Goal: Task Accomplishment & Management: Use online tool/utility

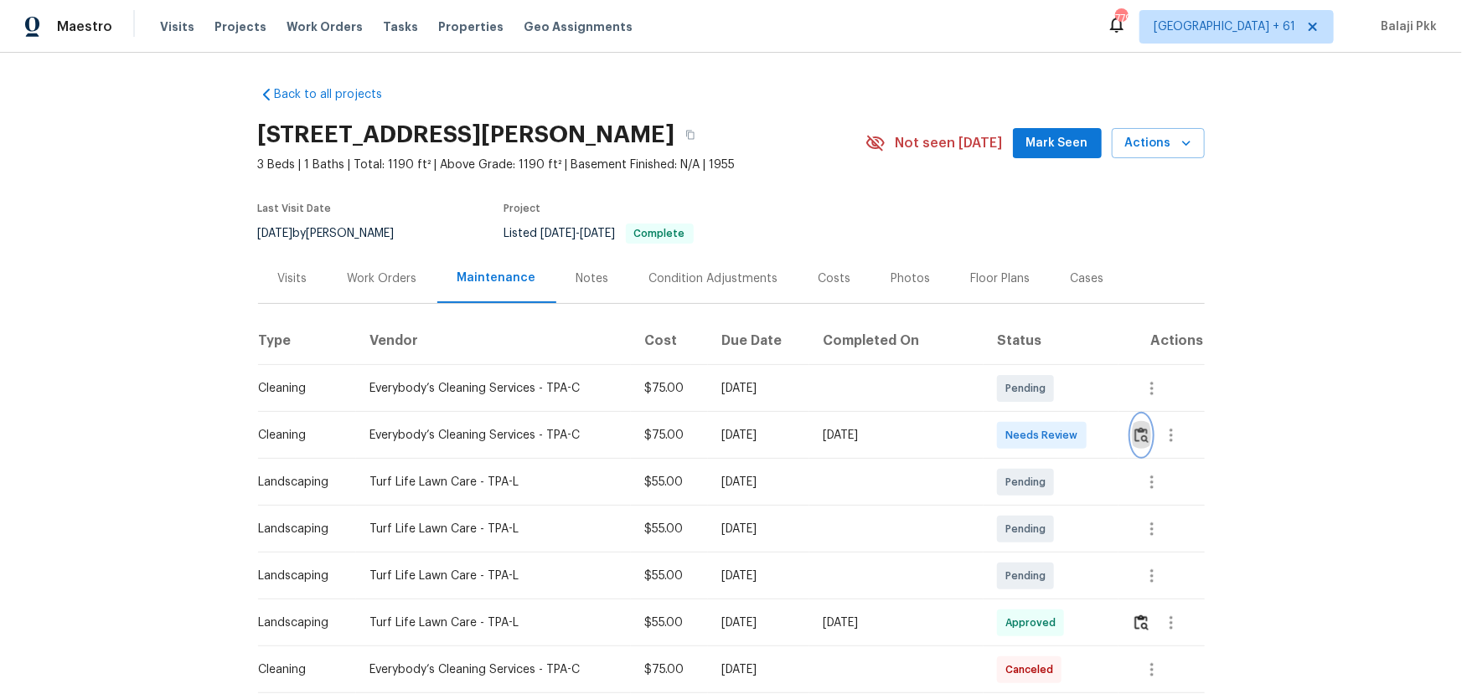
click at [1134, 436] on img "button" at bounding box center [1141, 435] width 14 height 16
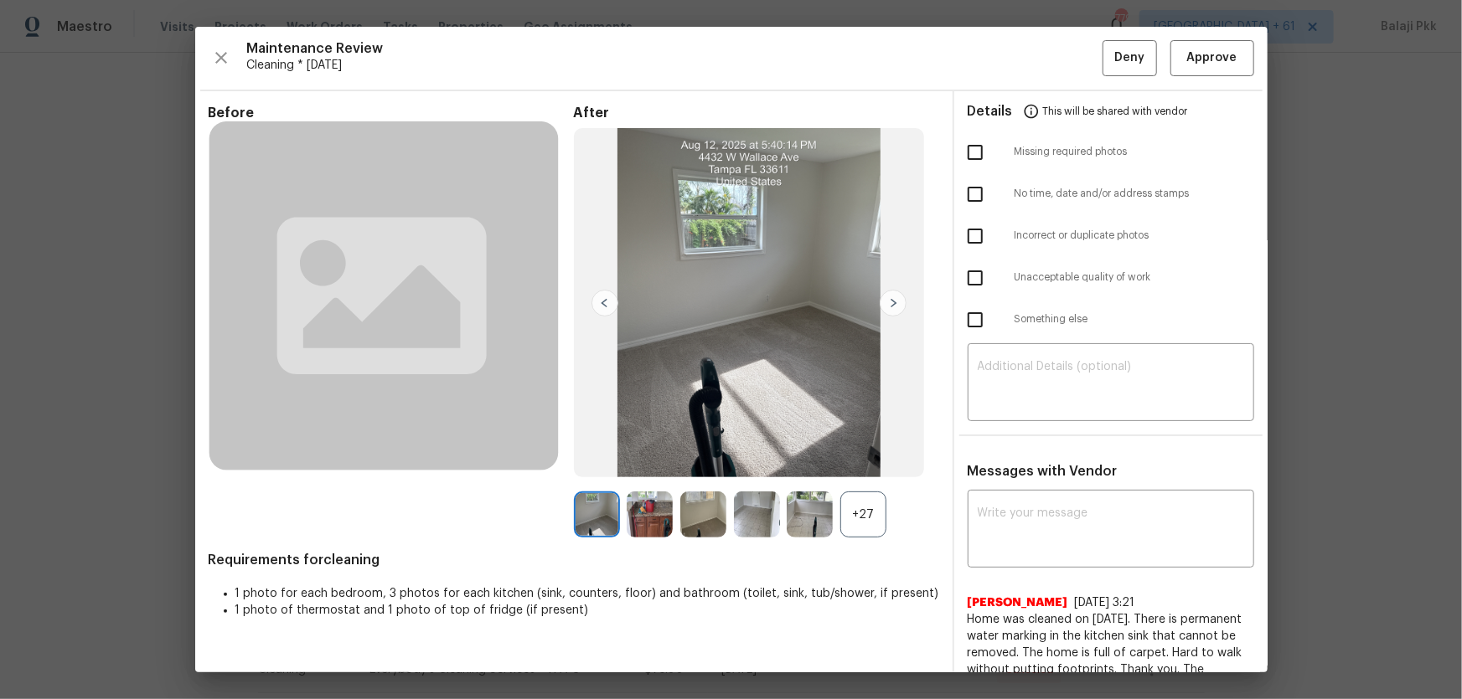
click at [865, 513] on div "+27" at bounding box center [863, 515] width 46 height 46
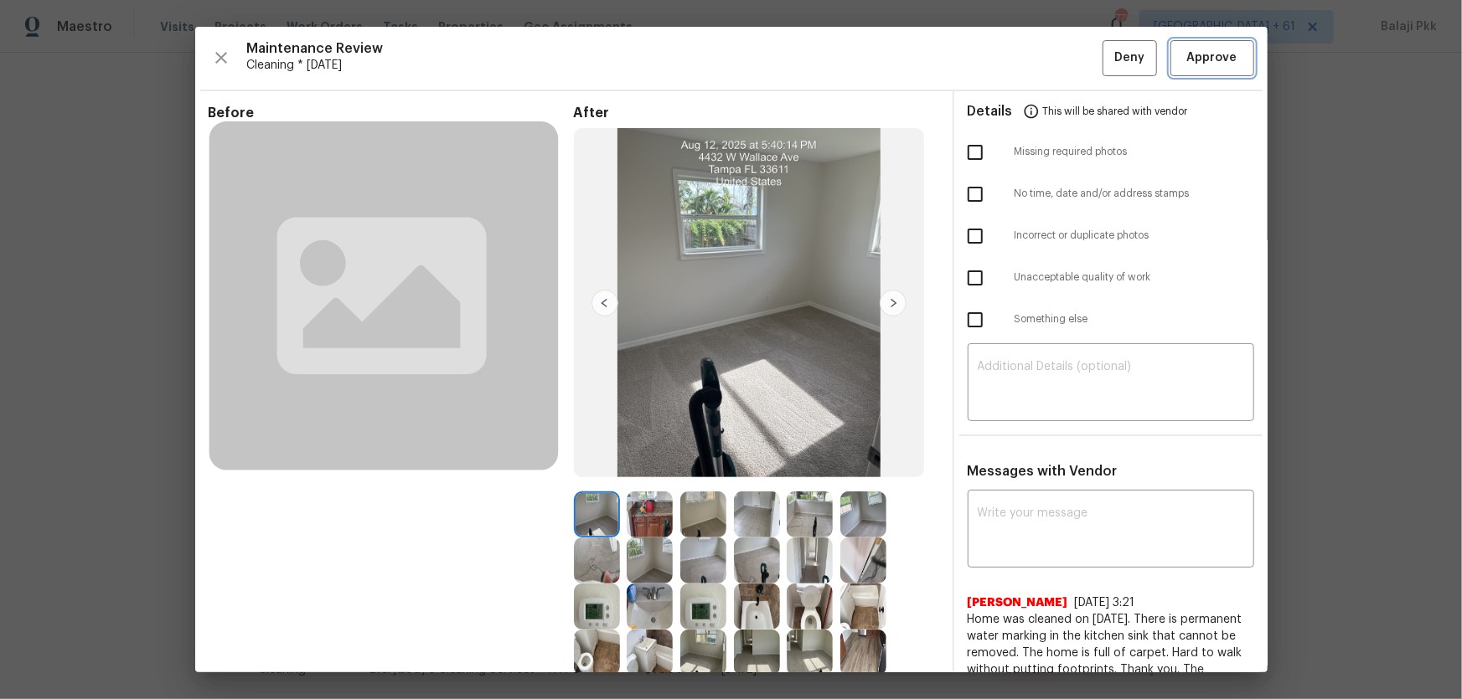
click at [1174, 43] on button "Approve" at bounding box center [1212, 58] width 84 height 36
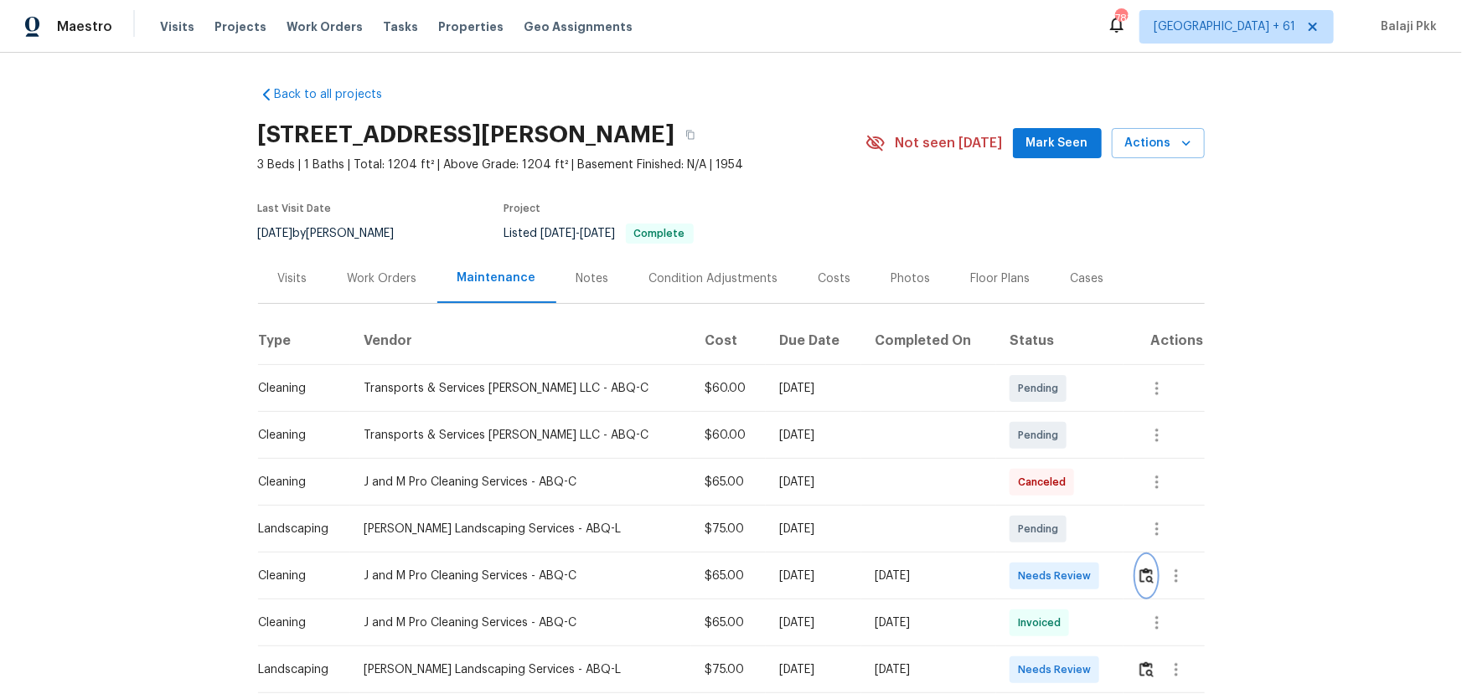
click at [1040, 462] on img "button" at bounding box center [1146, 576] width 14 height 16
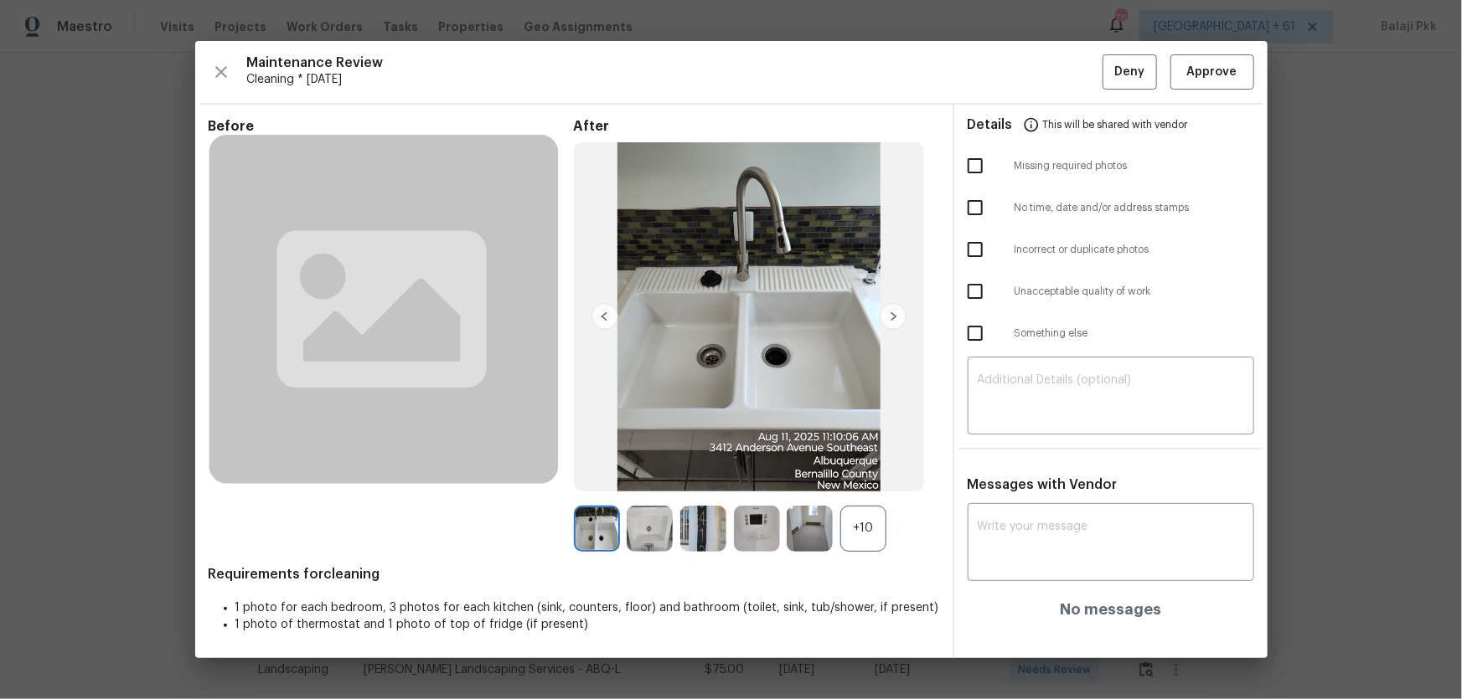
drag, startPoint x: 861, startPoint y: 530, endPoint x: 656, endPoint y: 260, distance: 339.6
click at [862, 462] on div "+10" at bounding box center [863, 529] width 46 height 46
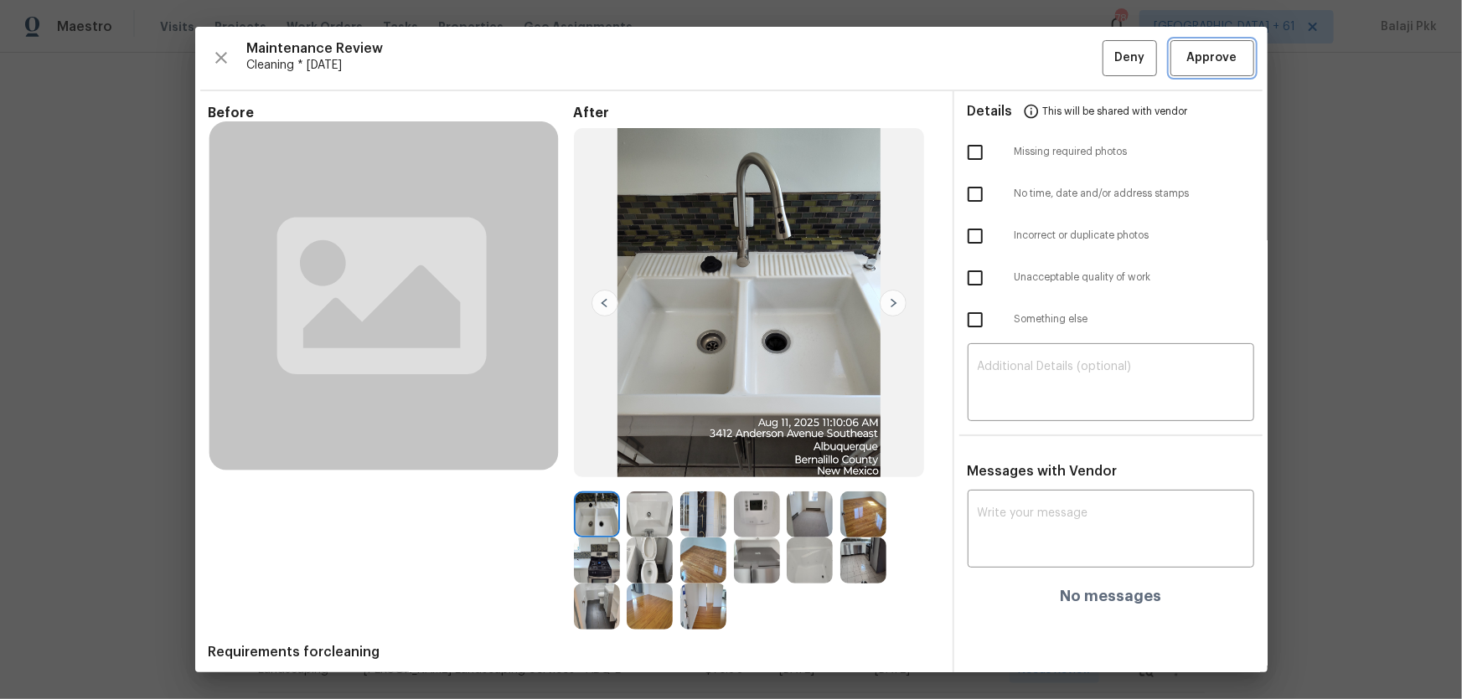
click at [1040, 54] on span "Approve" at bounding box center [1212, 58] width 50 height 21
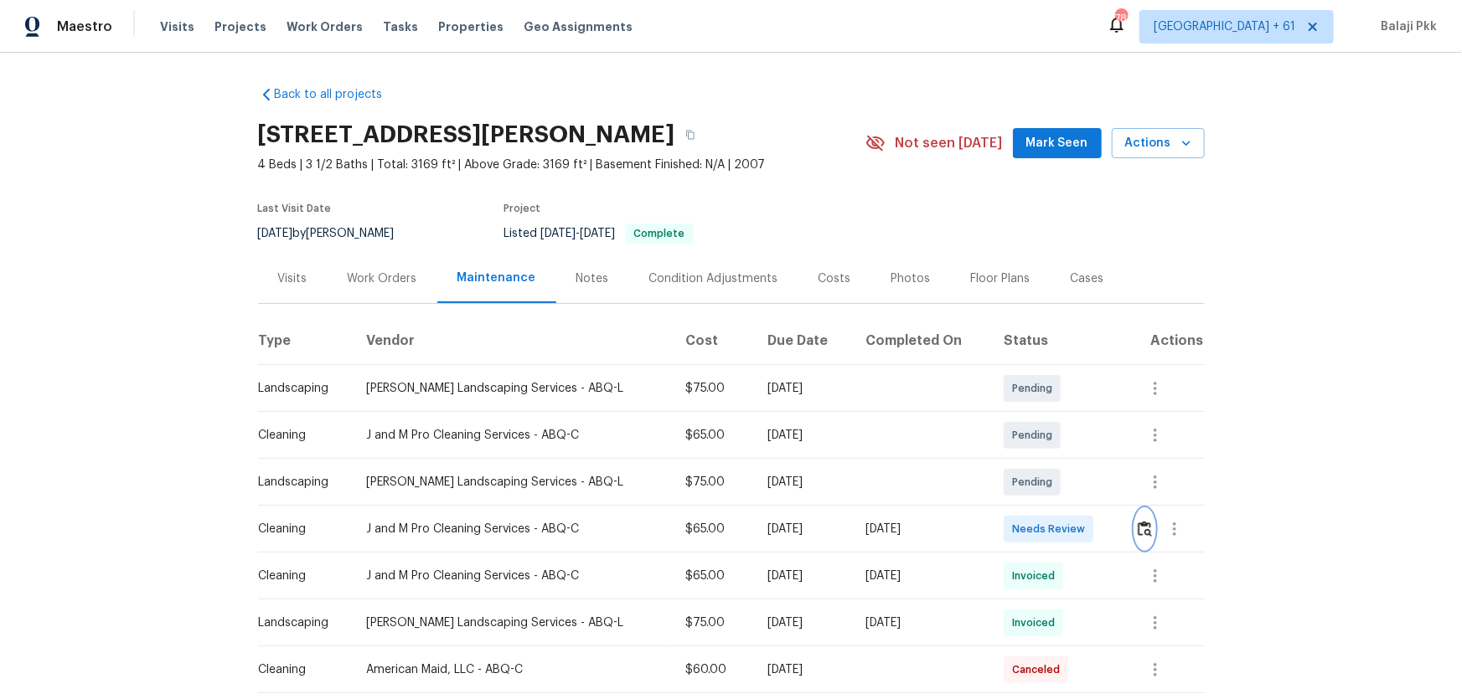
click at [1040, 462] on button "button" at bounding box center [1144, 529] width 19 height 40
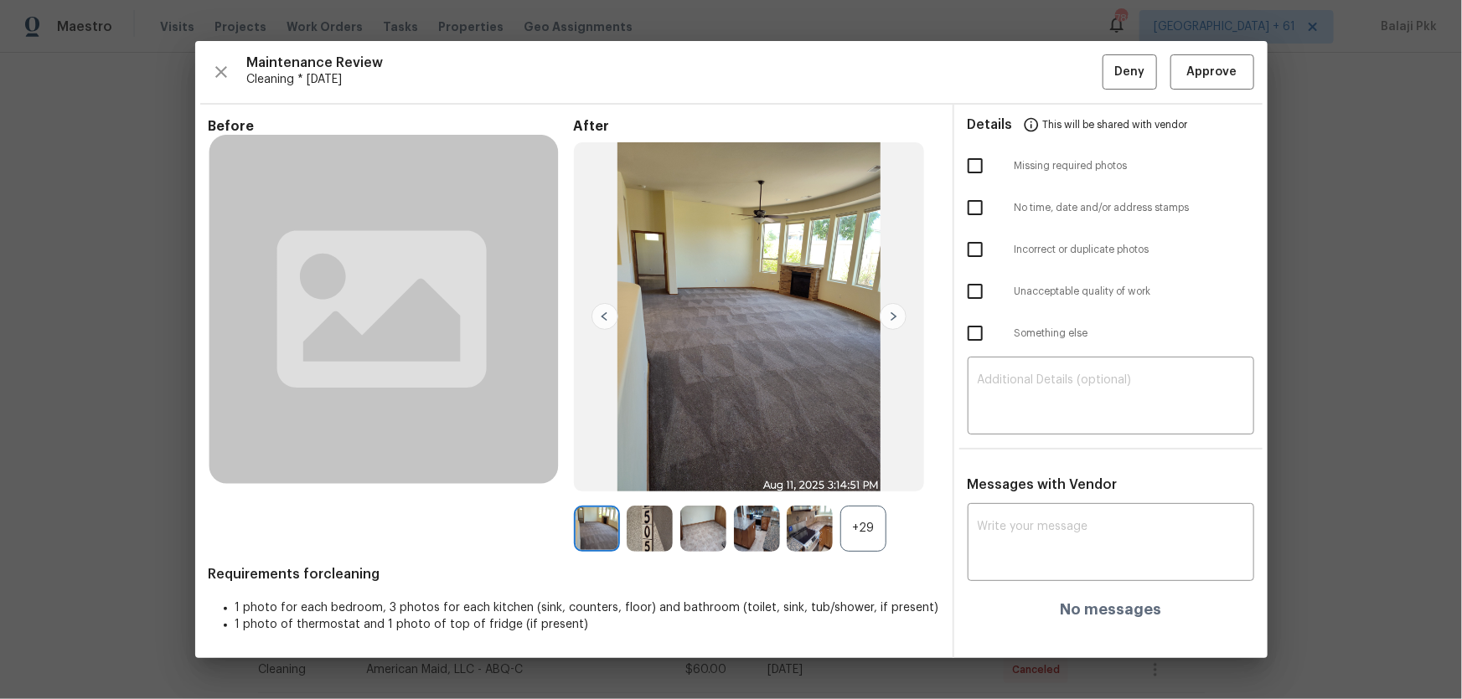
click at [860, 462] on div "+29" at bounding box center [863, 529] width 46 height 46
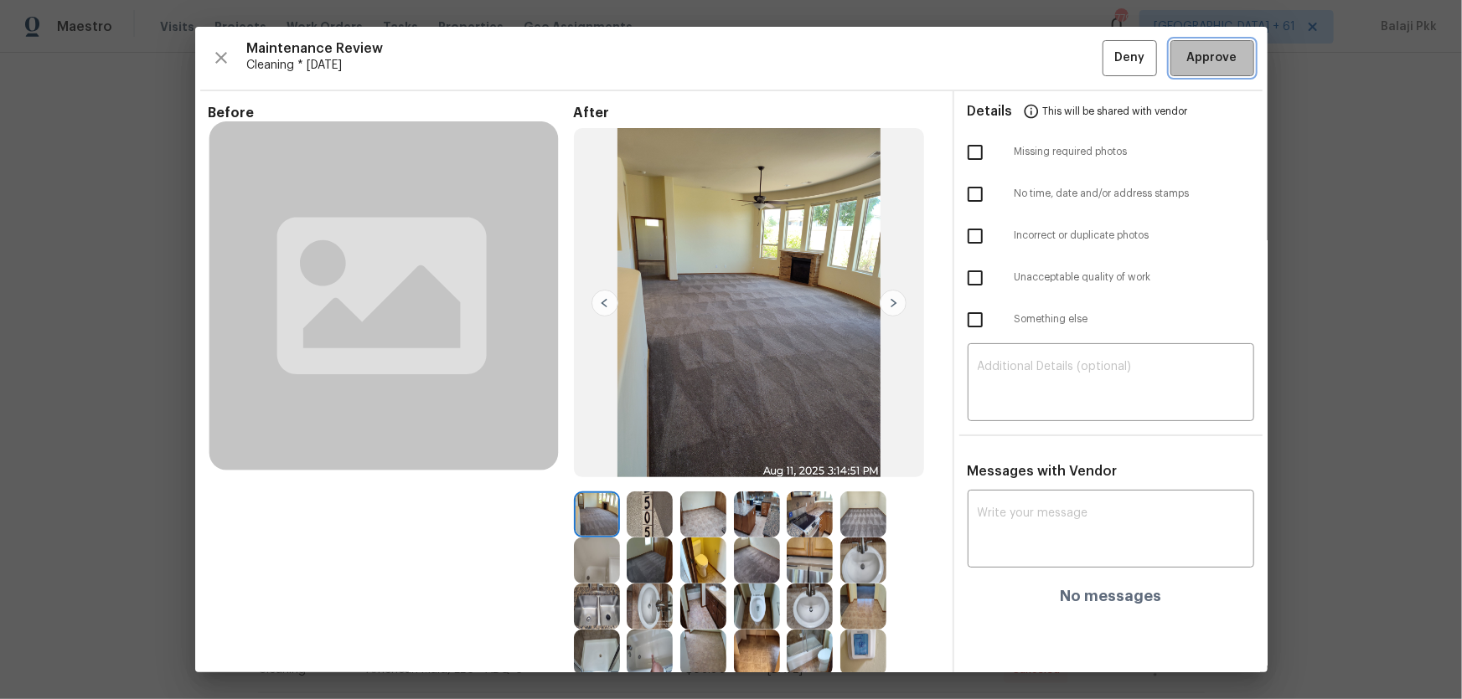
click at [1040, 68] on button "Approve" at bounding box center [1212, 58] width 84 height 36
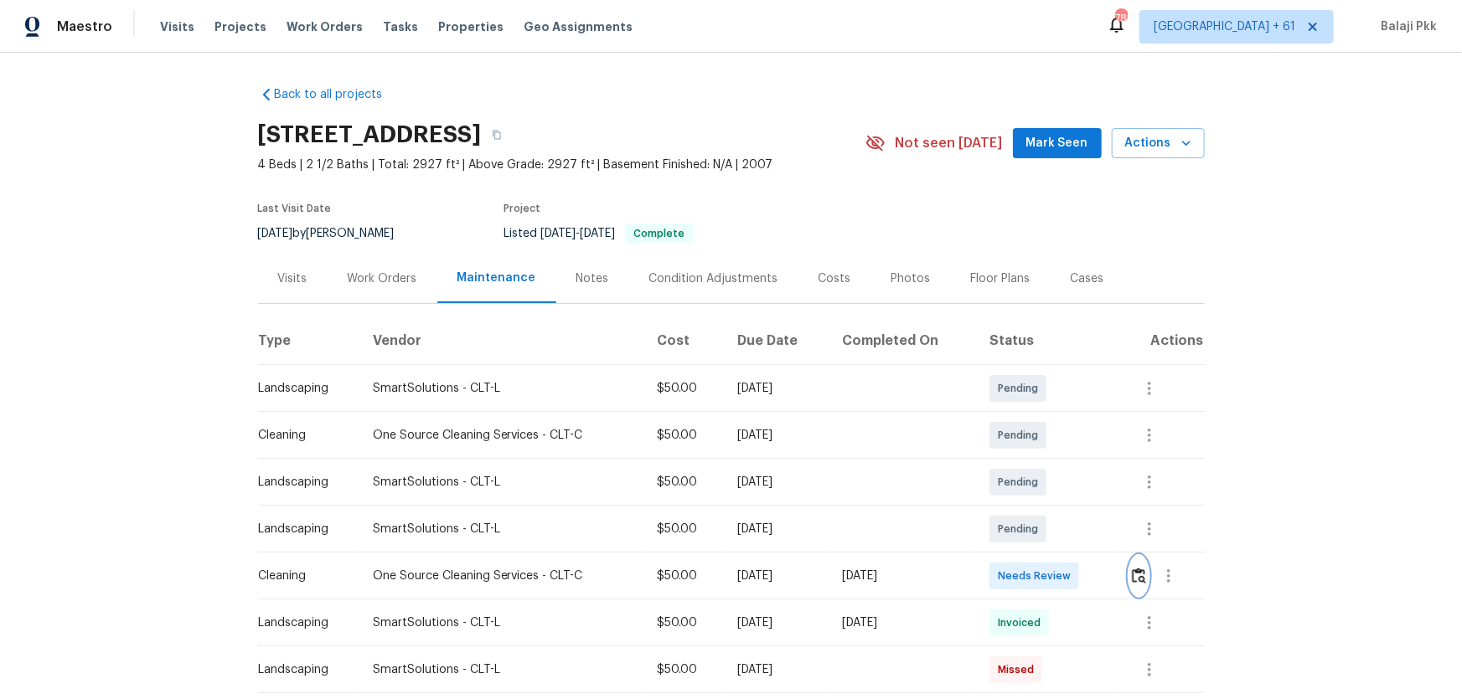
click at [1139, 508] on img "button" at bounding box center [1139, 576] width 14 height 16
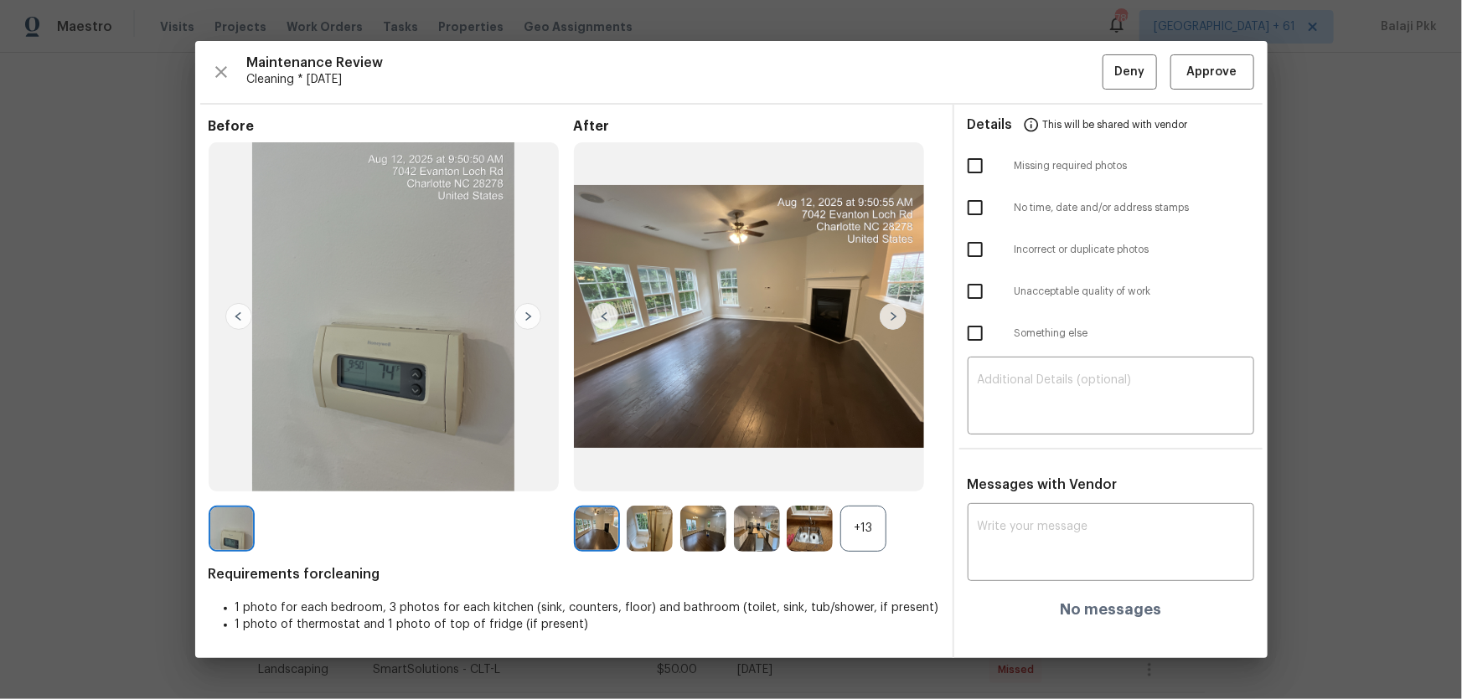
click at [881, 508] on div "+13" at bounding box center [863, 529] width 46 height 46
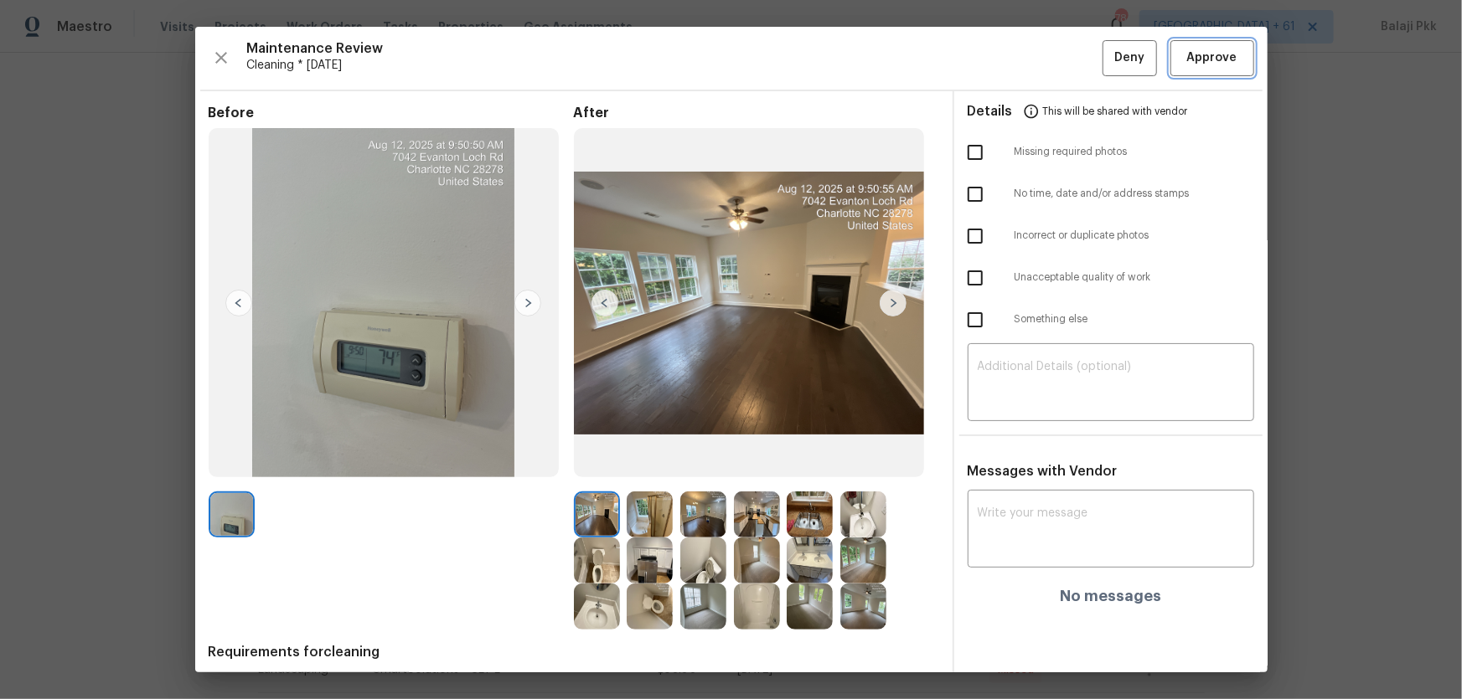
click at [1143, 49] on span "Approve" at bounding box center [1212, 58] width 50 height 21
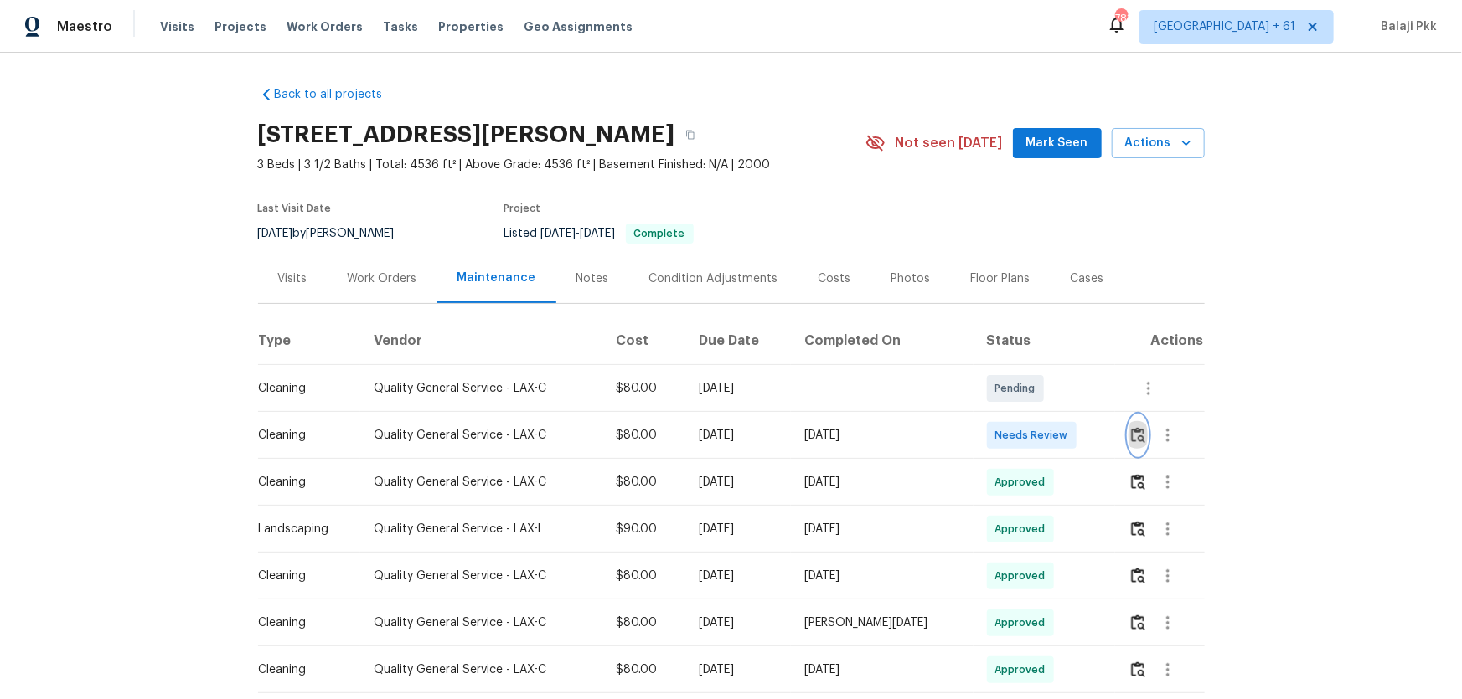
click at [1040, 433] on img "button" at bounding box center [1138, 435] width 14 height 16
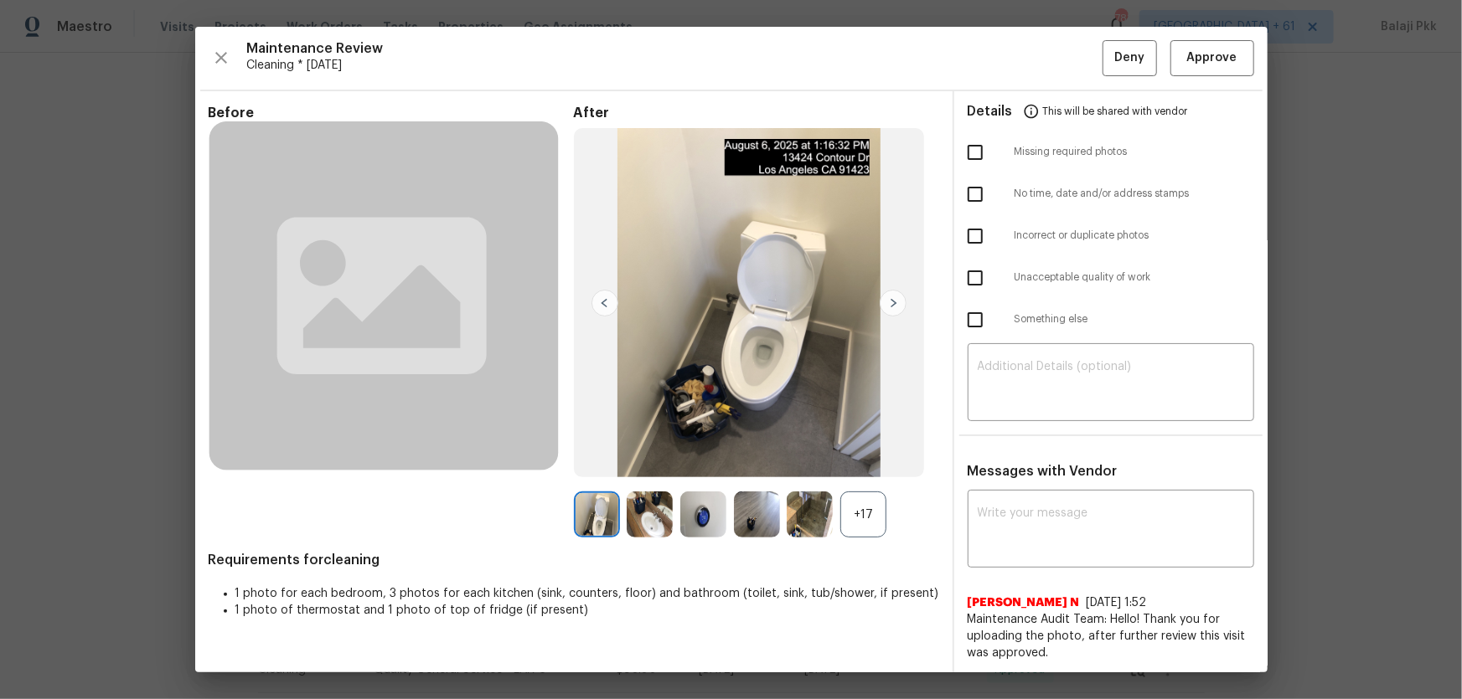
click at [864, 462] on div "+17" at bounding box center [863, 515] width 46 height 46
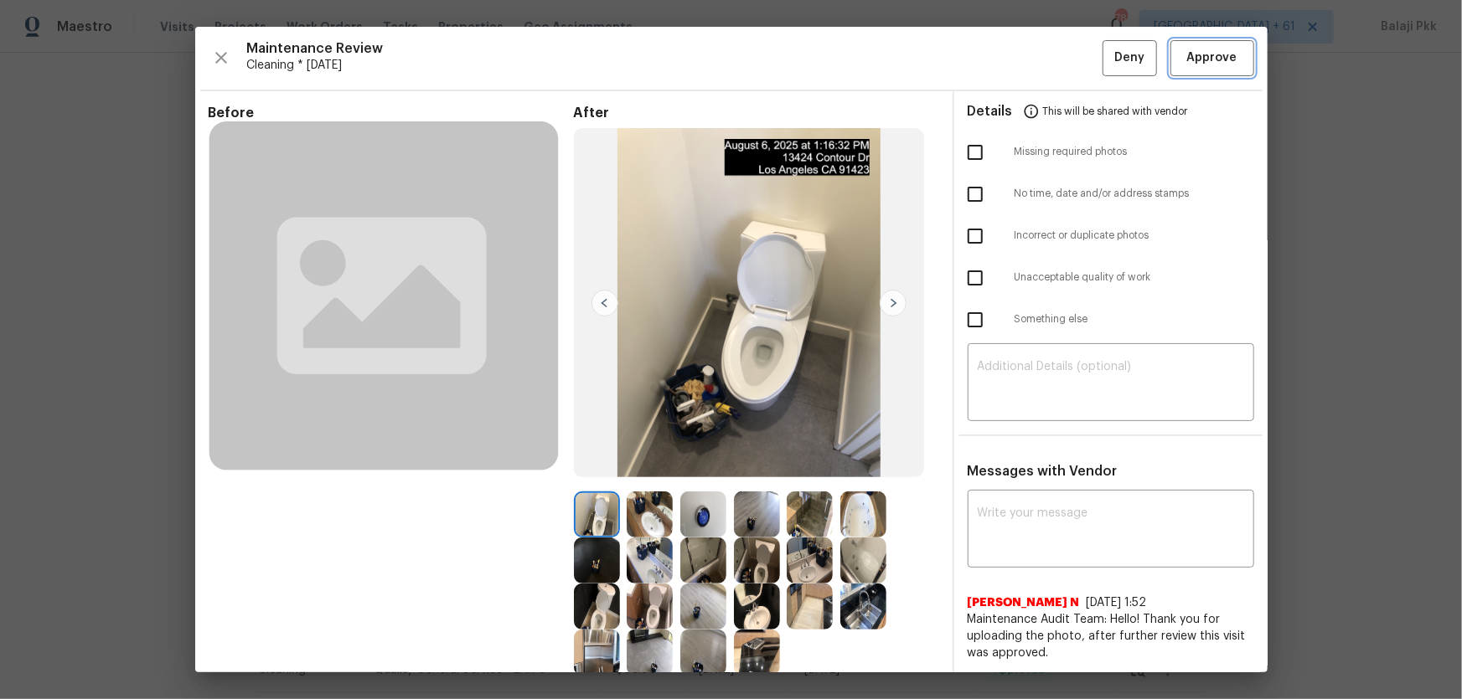
click at [1040, 59] on span "Approve" at bounding box center [1212, 58] width 50 height 21
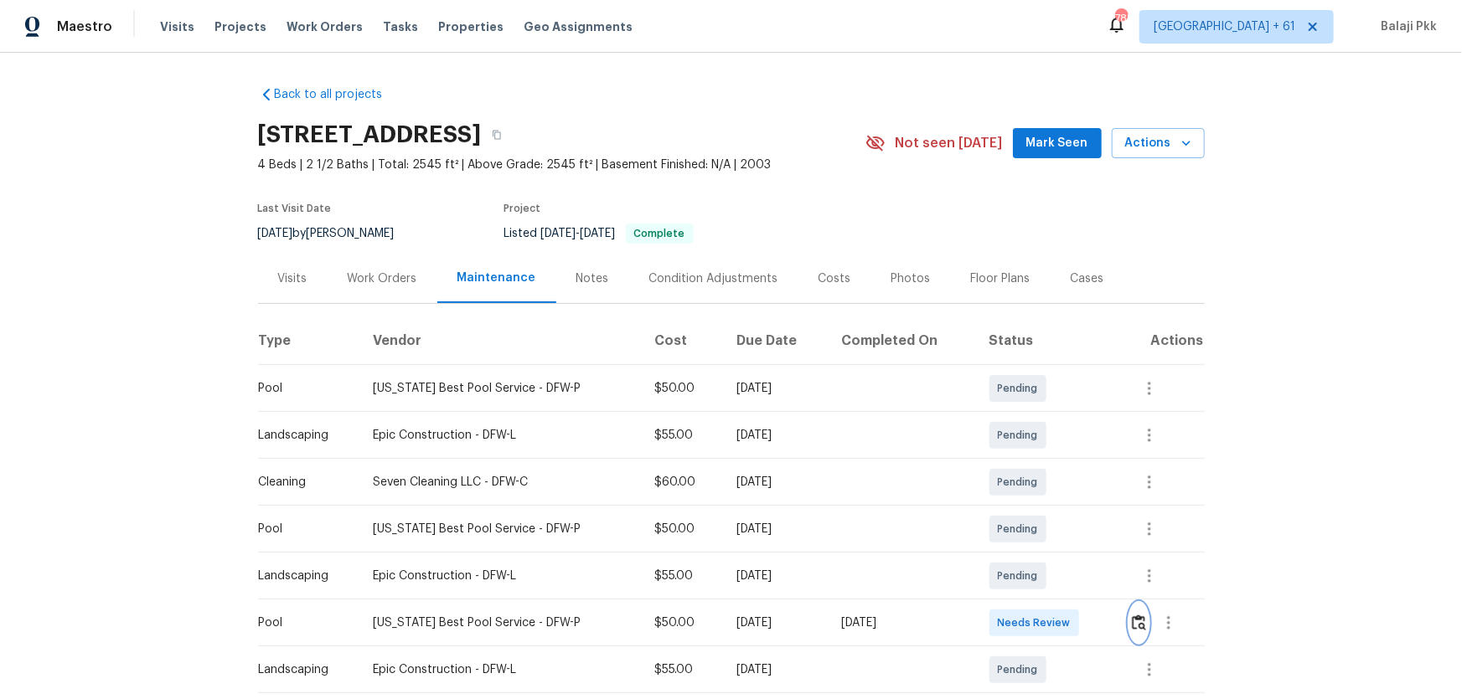
click at [1040, 462] on img "button" at bounding box center [1139, 623] width 14 height 16
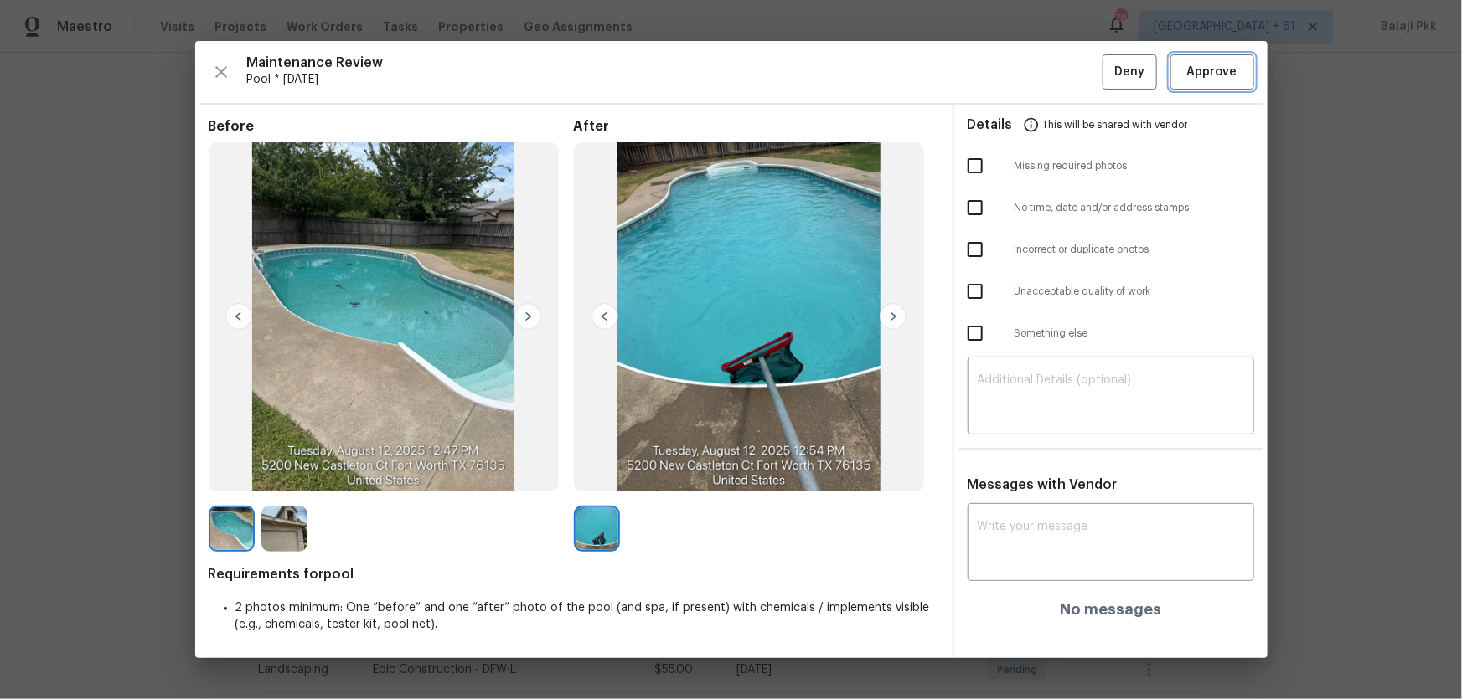
click at [1040, 69] on span "Approve" at bounding box center [1212, 72] width 50 height 21
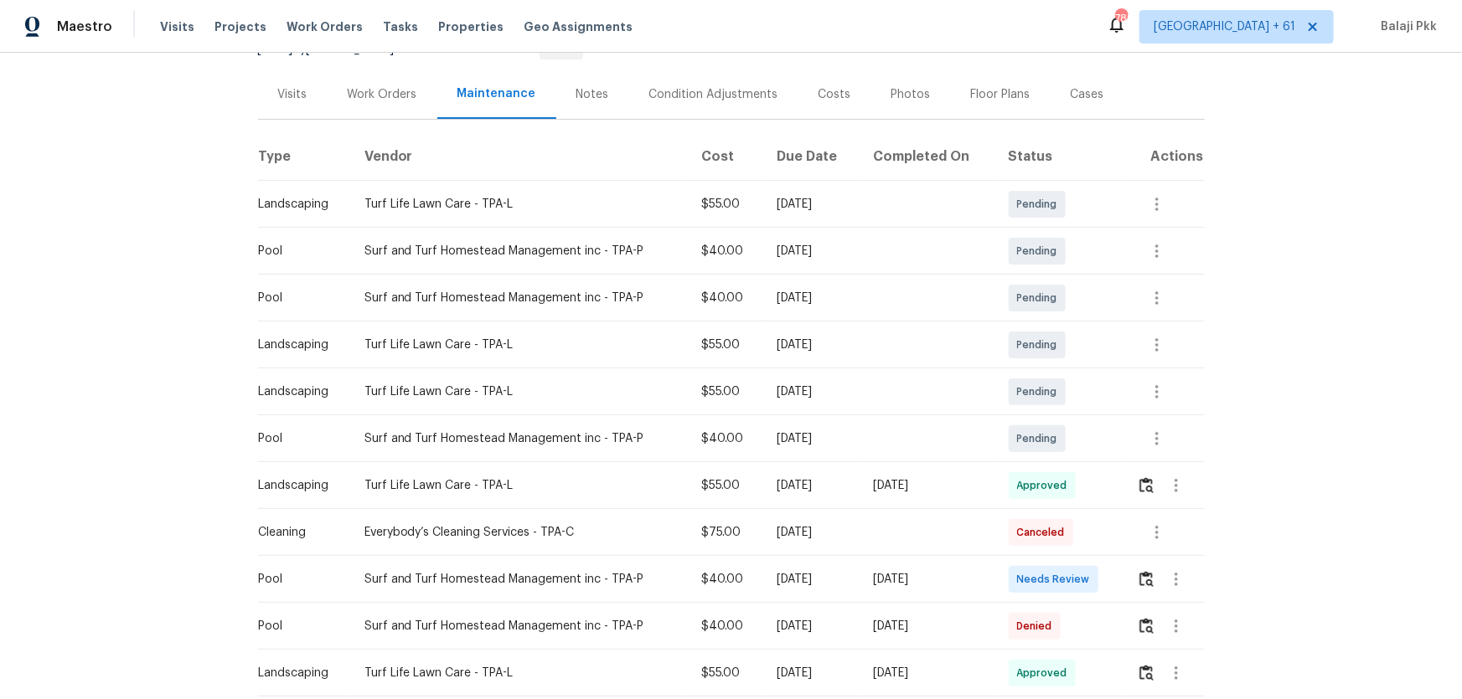
scroll to position [228, 0]
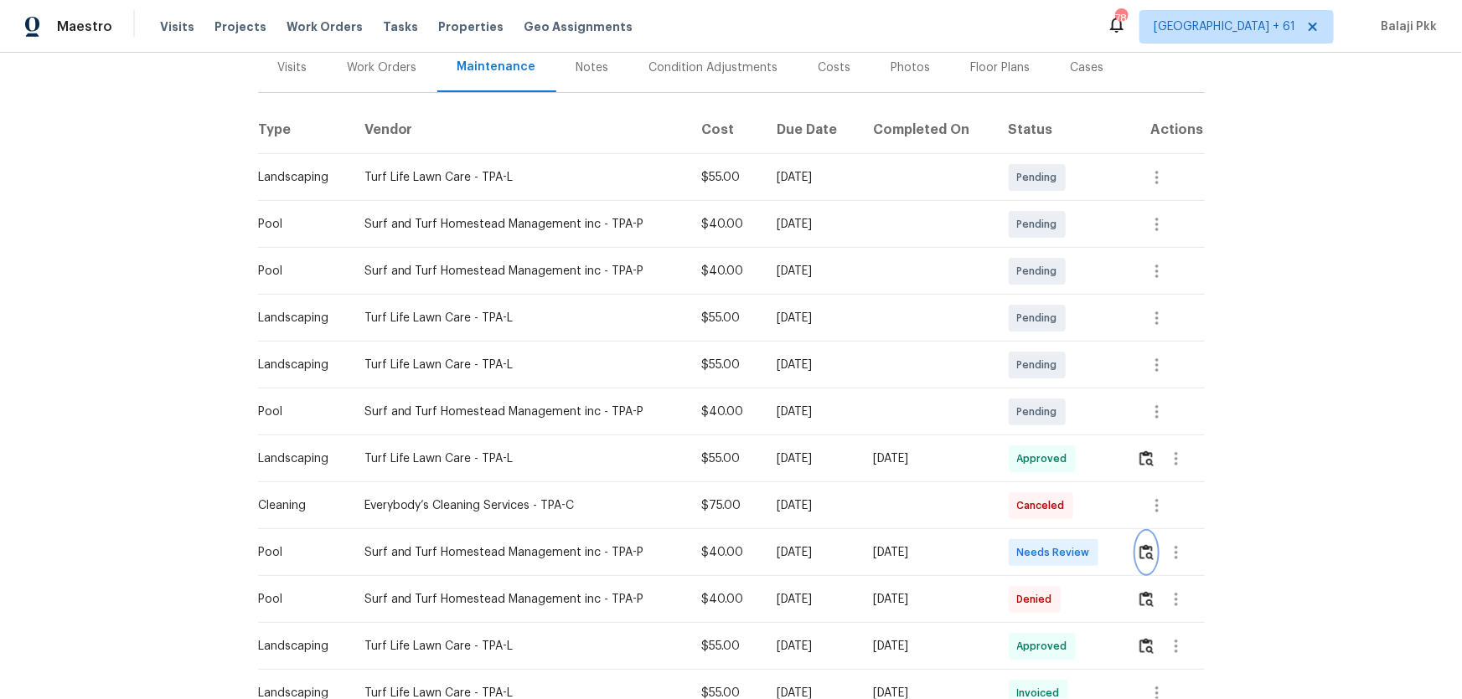
click at [1143, 508] on img "button" at bounding box center [1146, 552] width 14 height 16
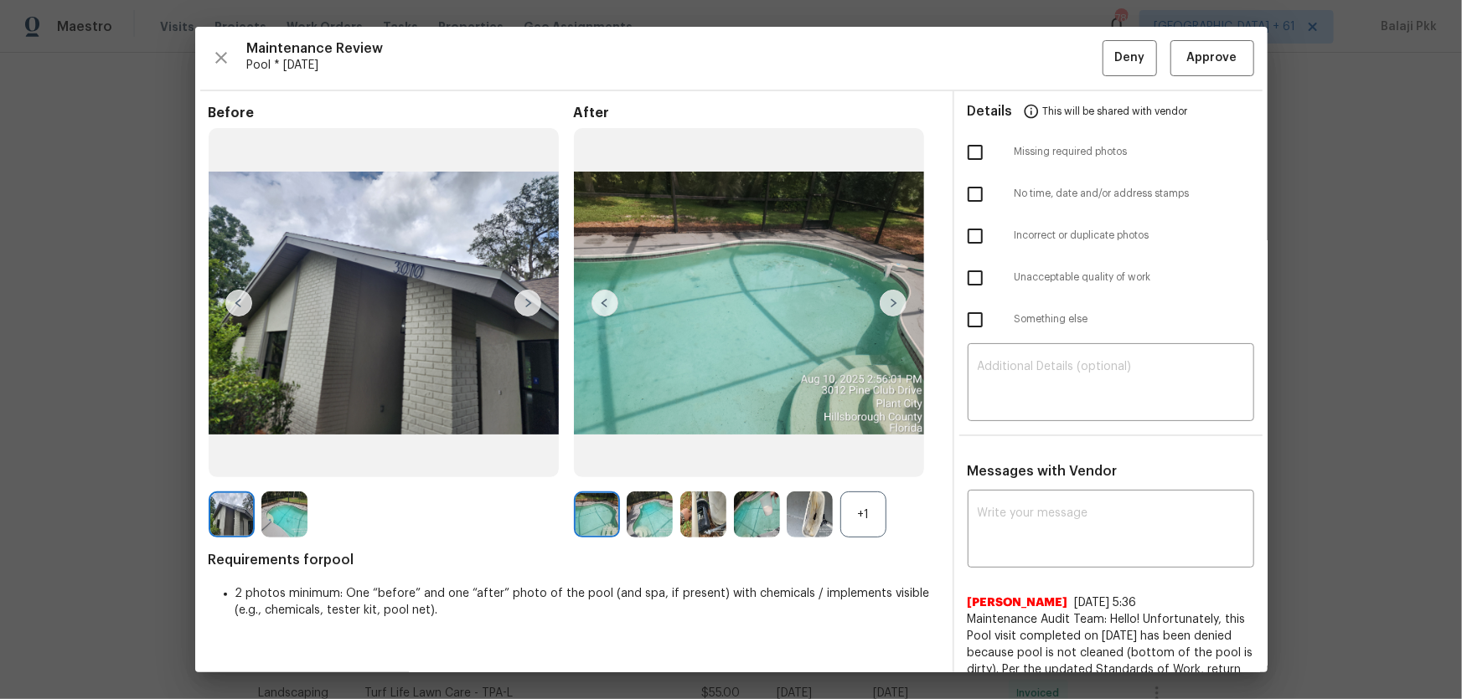
click at [881, 508] on div "+1" at bounding box center [863, 515] width 46 height 46
drag, startPoint x: 1200, startPoint y: 53, endPoint x: 1039, endPoint y: 13, distance: 166.6
click at [1143, 53] on span "Approve" at bounding box center [1212, 58] width 50 height 21
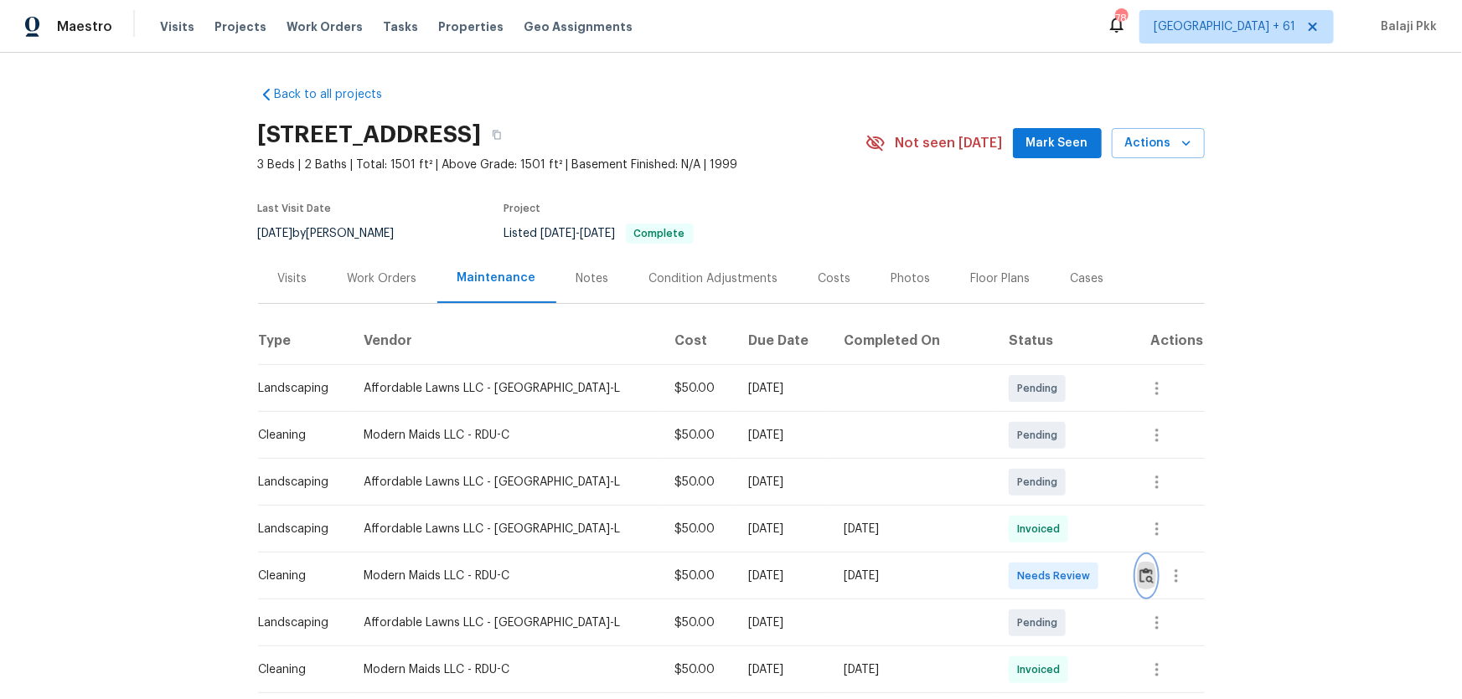
click at [1139, 508] on img "button" at bounding box center [1146, 576] width 14 height 16
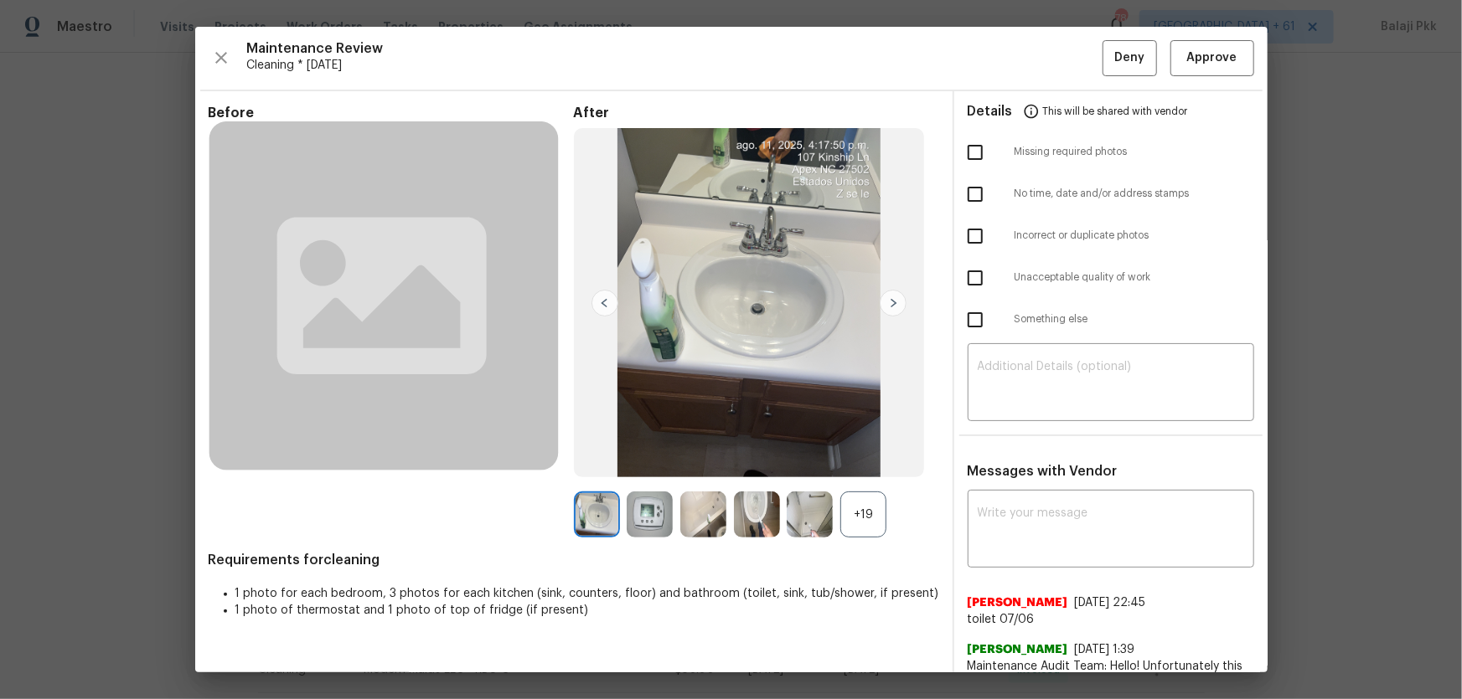
click at [864, 508] on div "+19" at bounding box center [863, 515] width 46 height 46
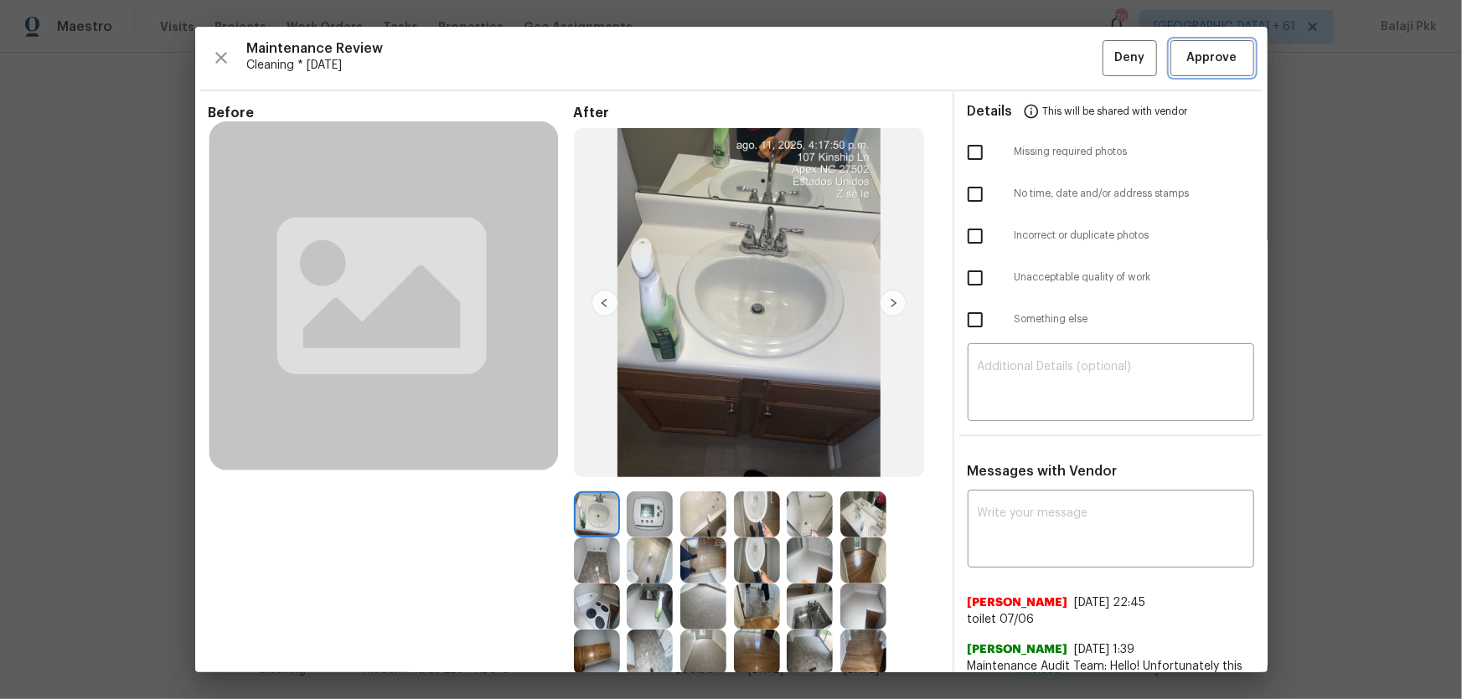
click at [1143, 48] on span "Approve" at bounding box center [1212, 58] width 50 height 21
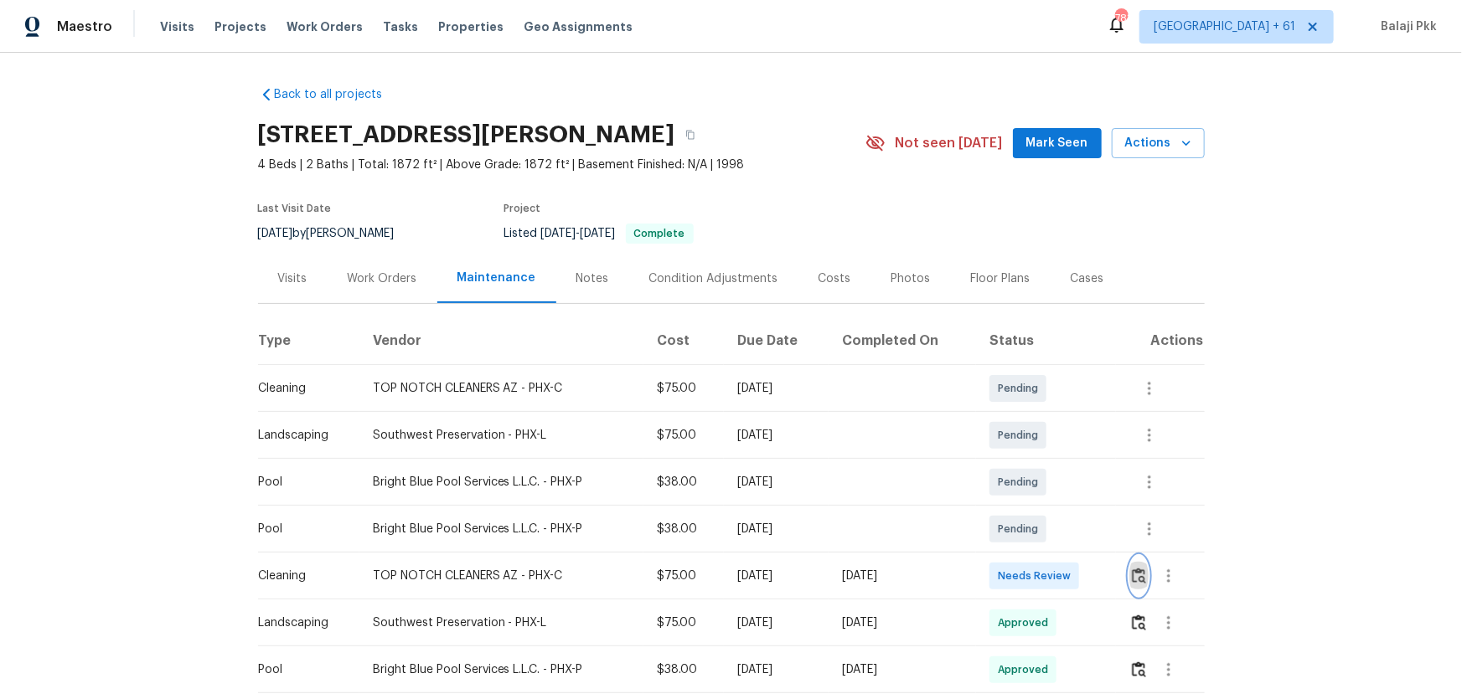
click at [1133, 508] on img "button" at bounding box center [1139, 576] width 14 height 16
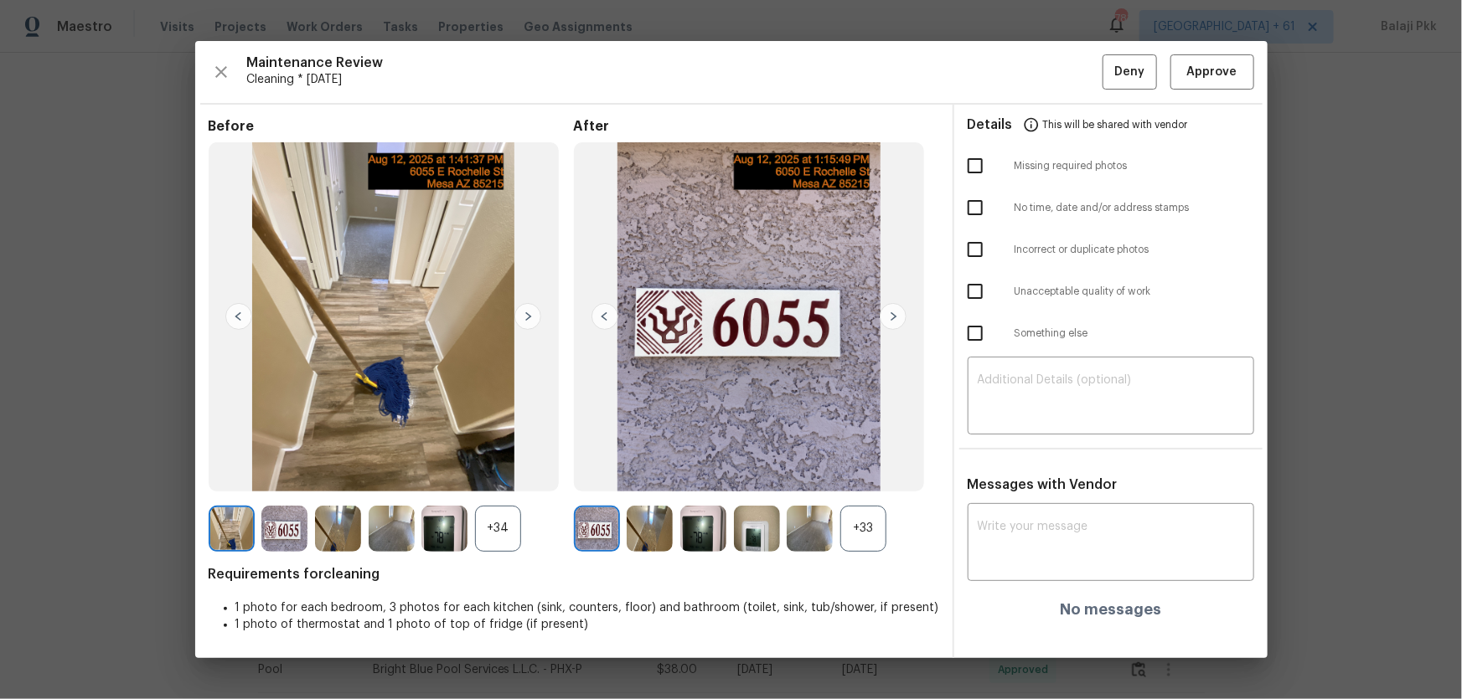
click at [857, 508] on div "+33" at bounding box center [863, 529] width 46 height 46
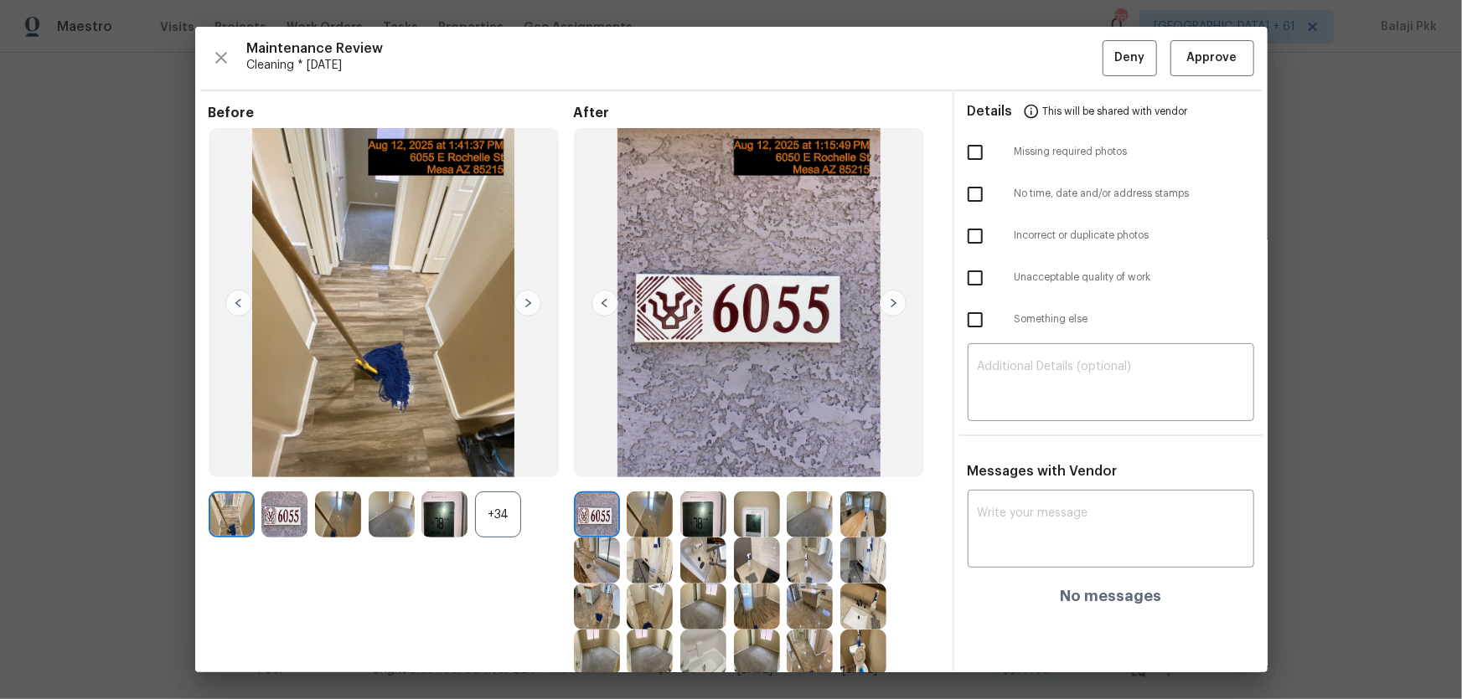
drag, startPoint x: 499, startPoint y: 513, endPoint x: 285, endPoint y: 27, distance: 531.1
click at [498, 508] on div "+34" at bounding box center [498, 515] width 46 height 46
